Goal: Navigation & Orientation: Find specific page/section

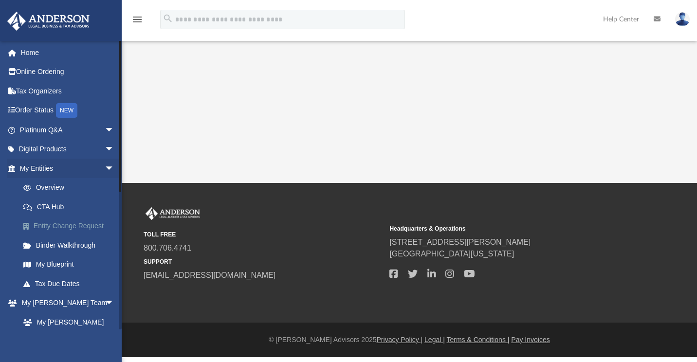
click at [82, 225] on link "Entity Change Request" at bounding box center [71, 226] width 115 height 19
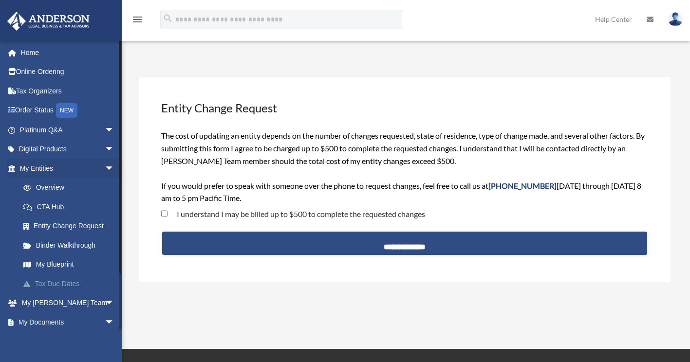
click at [60, 284] on link "Tax Due Dates" at bounding box center [71, 283] width 115 height 19
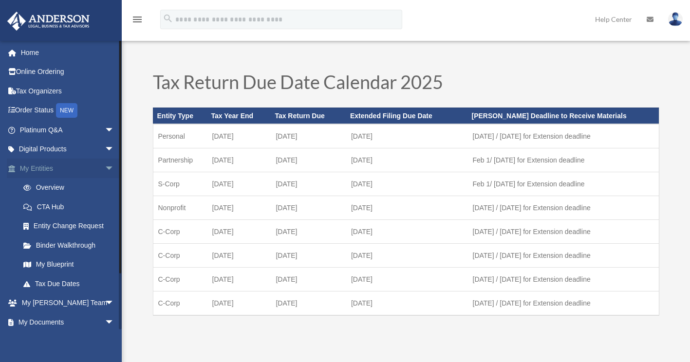
click at [105, 167] on span "arrow_drop_down" at bounding box center [114, 169] width 19 height 20
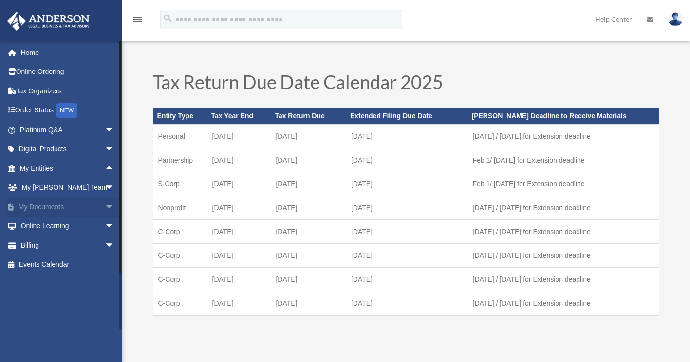
click at [92, 209] on link "My Documents arrow_drop_down" at bounding box center [68, 206] width 122 height 19
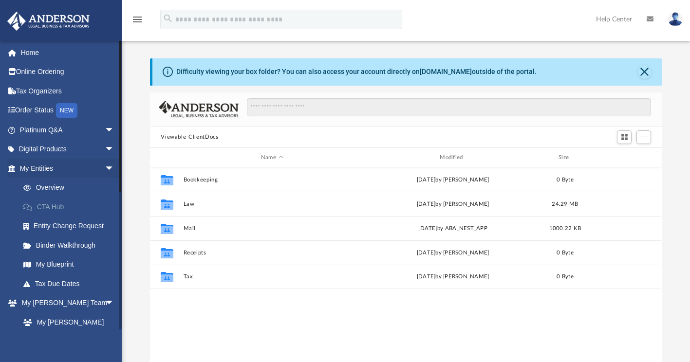
scroll to position [214, 504]
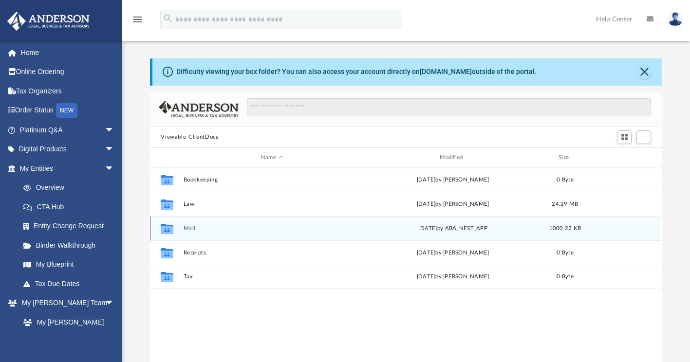
click at [227, 232] on div "Collaborated Folder Mail [DATE] by ABA_NEST_APP 1000.22 KB" at bounding box center [405, 228] width 511 height 24
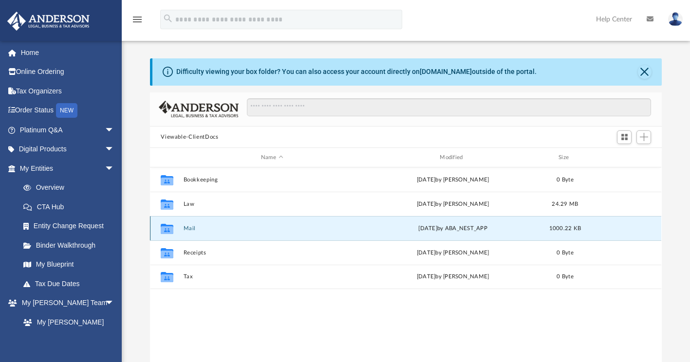
click at [227, 232] on div "Collaborated Folder Mail [DATE] by ABA_NEST_APP 1000.22 KB" at bounding box center [405, 228] width 511 height 24
click at [238, 231] on button "Mail" at bounding box center [271, 228] width 177 height 6
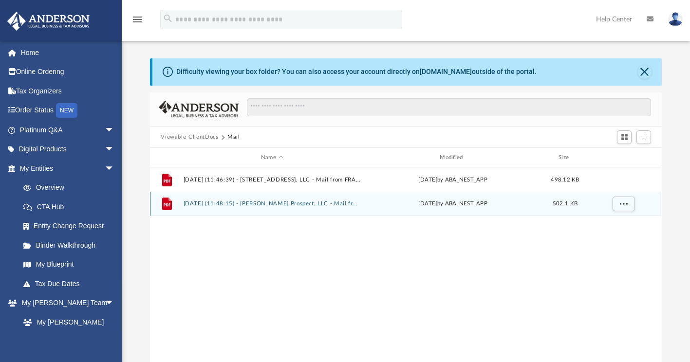
click at [293, 205] on button "[DATE] (11:48:15) - [PERSON_NAME] Prospect, LLC - Mail from FRANCHISE TAX BOARD…" at bounding box center [271, 204] width 177 height 6
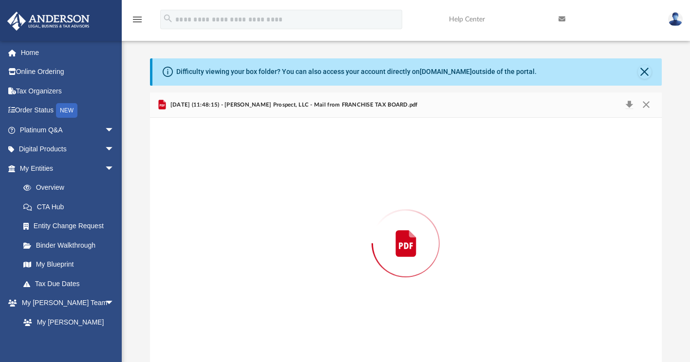
scroll to position [7, 0]
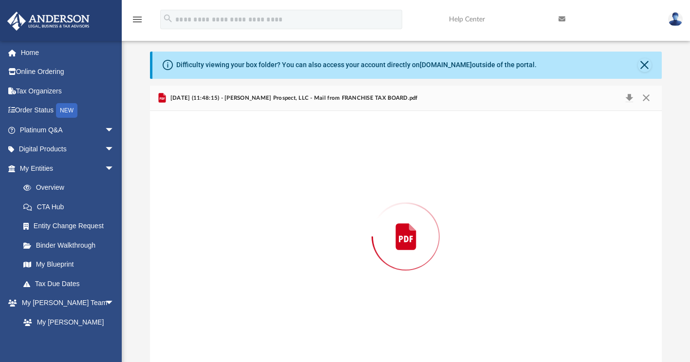
click at [293, 205] on div "Preview" at bounding box center [405, 236] width 511 height 251
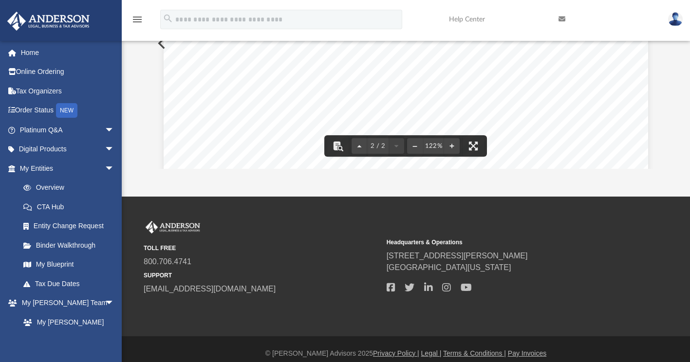
scroll to position [0, 0]
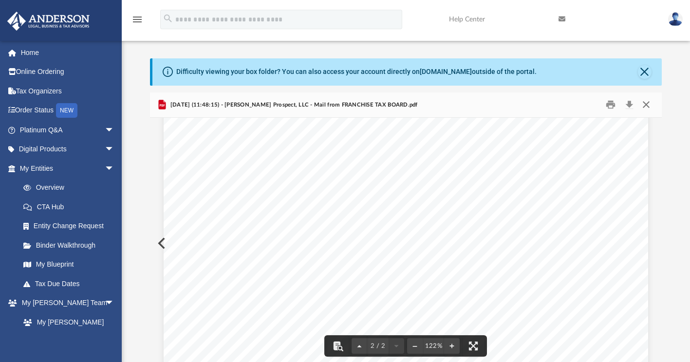
click at [649, 104] on button "Close" at bounding box center [646, 104] width 18 height 15
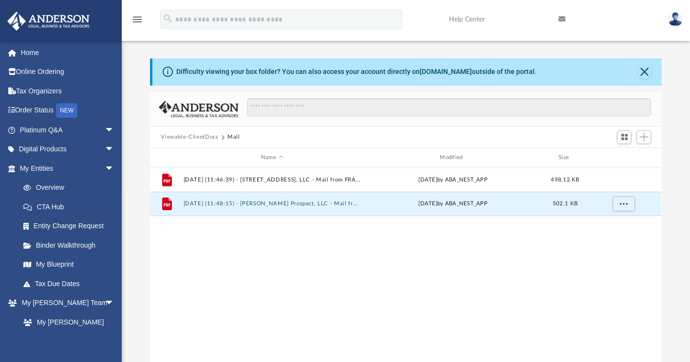
click at [208, 137] on button "Viewable-ClientDocs" at bounding box center [189, 137] width 57 height 9
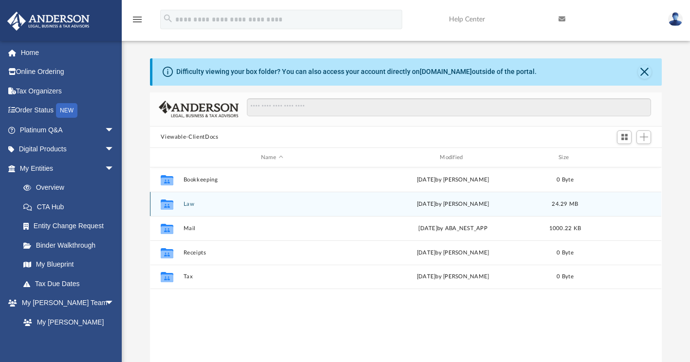
click at [428, 202] on div "[DATE] by [PERSON_NAME]" at bounding box center [452, 204] width 177 height 9
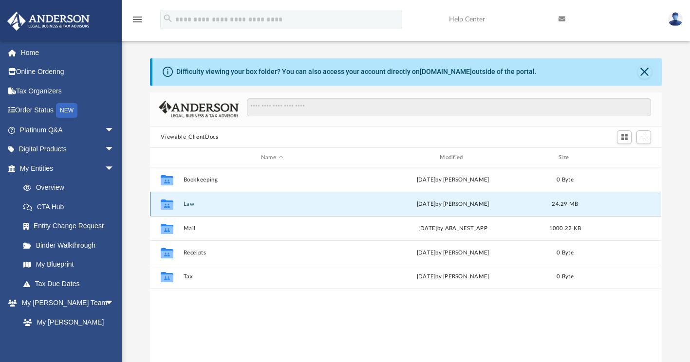
click at [428, 202] on div "[DATE] by [PERSON_NAME]" at bounding box center [452, 204] width 177 height 9
drag, startPoint x: 428, startPoint y: 202, endPoint x: 411, endPoint y: 204, distance: 16.7
click at [411, 204] on div "[DATE] by [PERSON_NAME]" at bounding box center [452, 204] width 177 height 9
drag, startPoint x: 411, startPoint y: 204, endPoint x: 497, endPoint y: 201, distance: 85.7
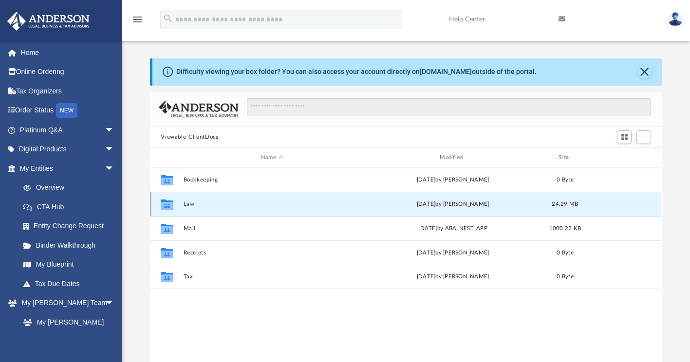
click at [497, 201] on div "[DATE] by [PERSON_NAME]" at bounding box center [452, 204] width 177 height 9
click at [221, 202] on button "Law" at bounding box center [271, 204] width 177 height 6
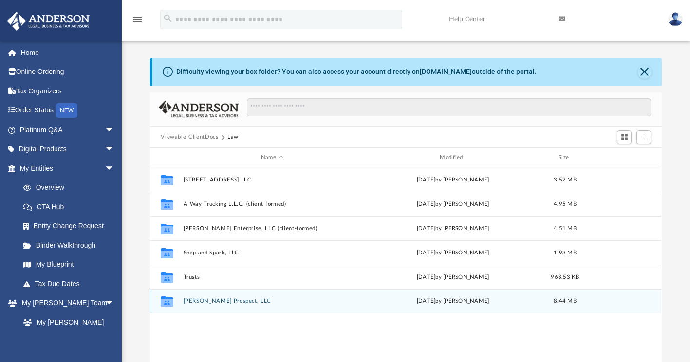
click at [273, 300] on button "[PERSON_NAME] Prospect, LLC" at bounding box center [271, 301] width 177 height 6
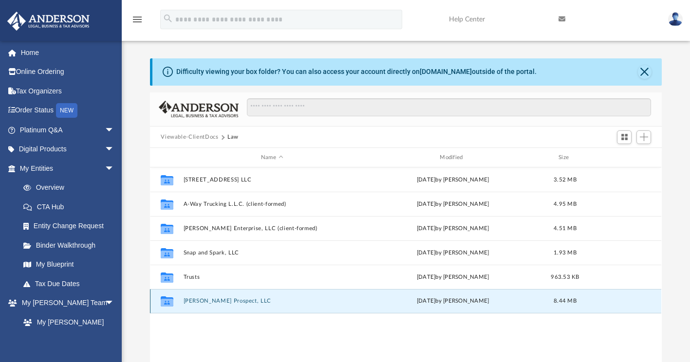
click at [273, 300] on button "[PERSON_NAME] Prospect, LLC" at bounding box center [271, 301] width 177 height 6
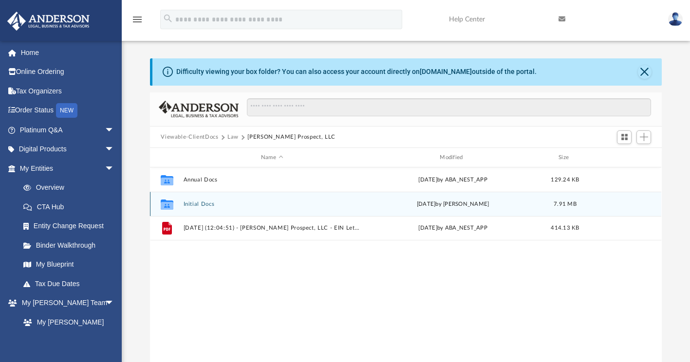
click at [334, 201] on button "Initial Docs" at bounding box center [271, 204] width 177 height 6
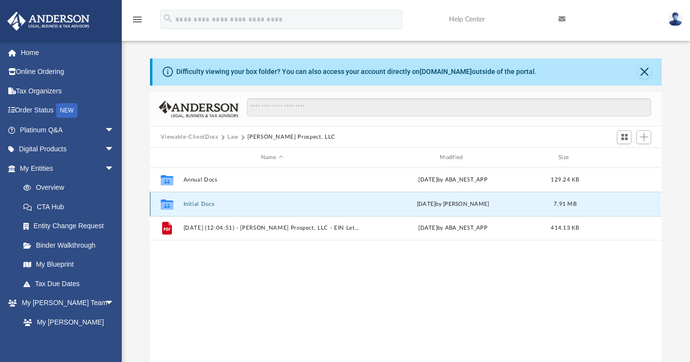
click at [334, 201] on button "Initial Docs" at bounding box center [271, 204] width 177 height 6
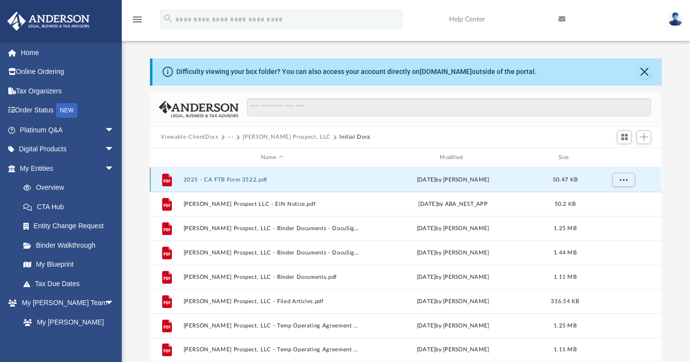
click at [332, 178] on button "2025 - CA FTB Form 3522.pdf" at bounding box center [271, 180] width 177 height 6
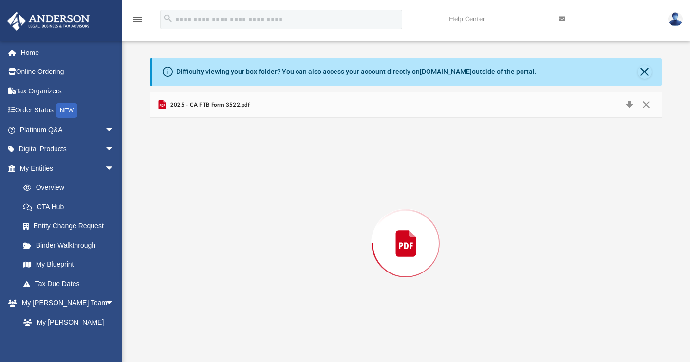
scroll to position [7, 0]
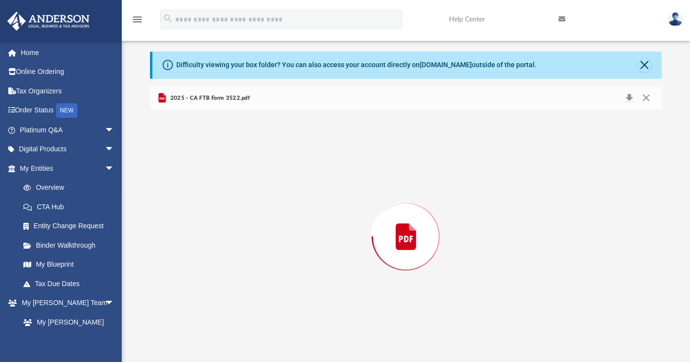
click at [332, 178] on div "Preview" at bounding box center [405, 236] width 511 height 251
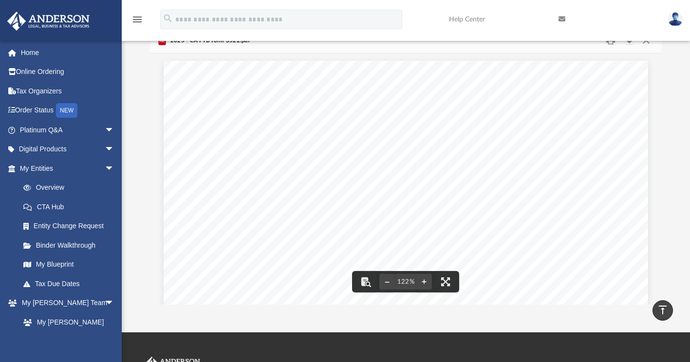
scroll to position [0, 0]
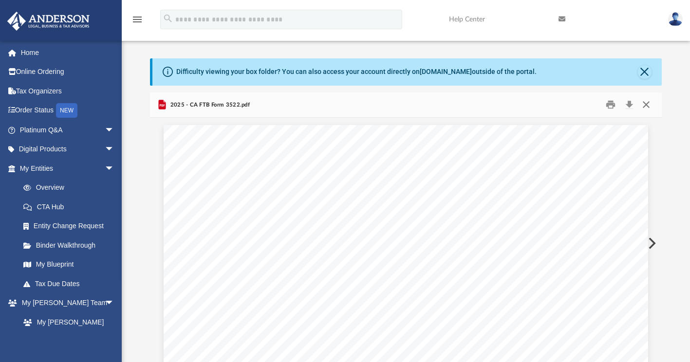
click at [644, 107] on button "Close" at bounding box center [646, 104] width 18 height 15
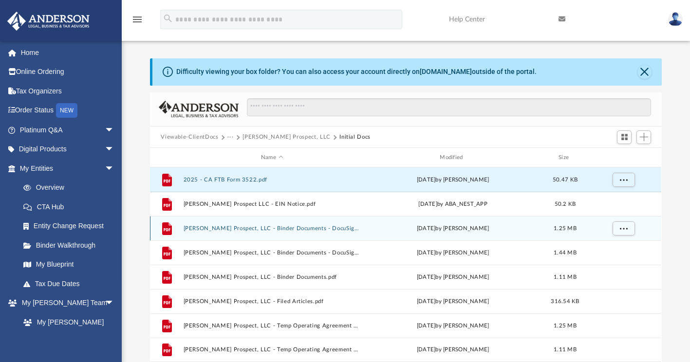
click at [309, 222] on div "File [PERSON_NAME] Prospect, LLC - Binder Documents - DocuSigned (1).pdf [DATE]…" at bounding box center [405, 228] width 511 height 24
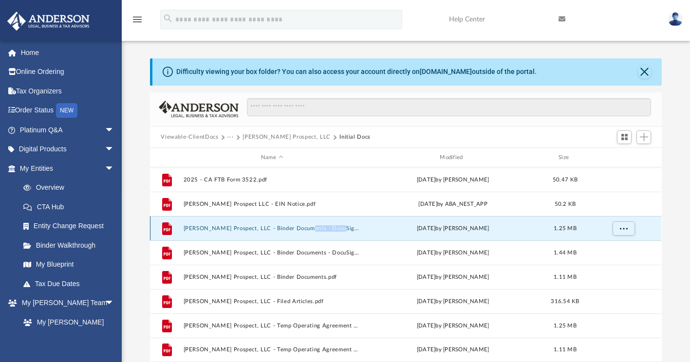
click at [309, 222] on div "File [PERSON_NAME] Prospect, LLC - Binder Documents - DocuSigned (1).pdf [DATE]…" at bounding box center [405, 228] width 511 height 24
drag, startPoint x: 309, startPoint y: 222, endPoint x: 245, endPoint y: 221, distance: 64.2
click at [245, 221] on div "File [PERSON_NAME] Prospect, LLC - Binder Documents - DocuSigned (1).pdf [DATE]…" at bounding box center [405, 228] width 511 height 24
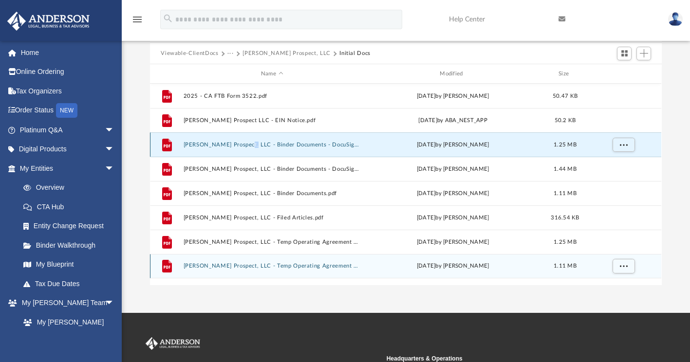
scroll to position [99, 0]
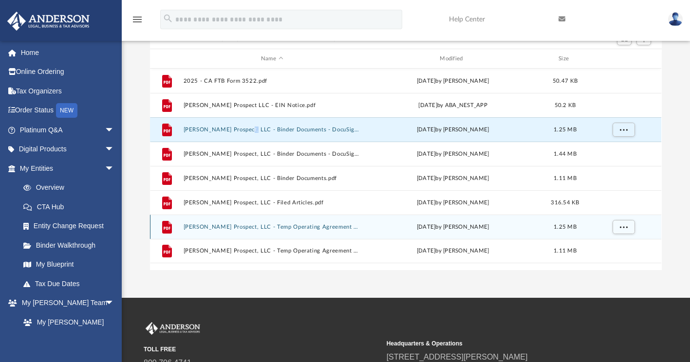
click at [265, 226] on button "[PERSON_NAME] Prospect, LLC - Temp Operating Agreement for Deed - DocuSigned.pdf" at bounding box center [271, 227] width 177 height 6
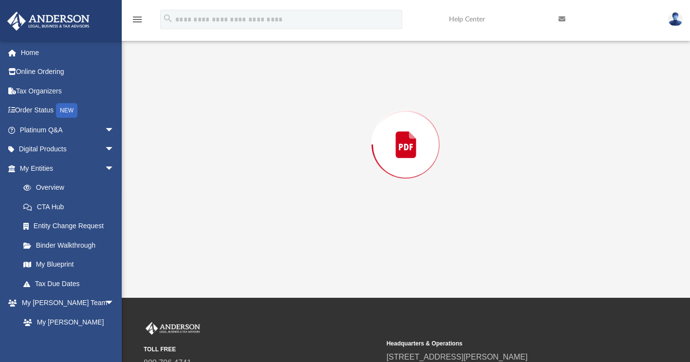
scroll to position [92, 0]
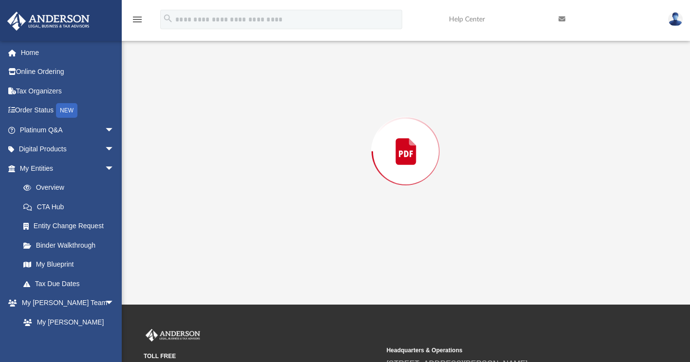
click at [265, 226] on div "Preview" at bounding box center [405, 151] width 511 height 251
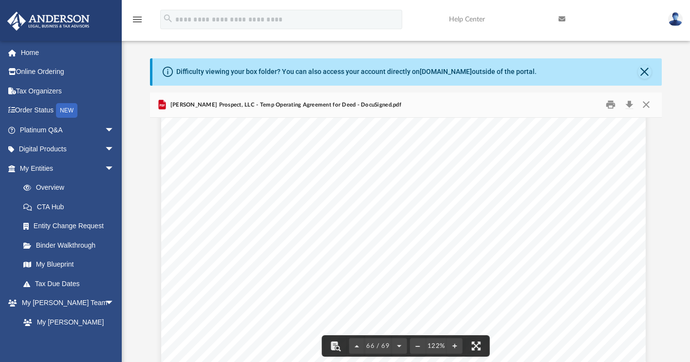
scroll to position [41893, 2]
click at [644, 104] on button "Close" at bounding box center [646, 104] width 18 height 15
